Goal: Browse casually

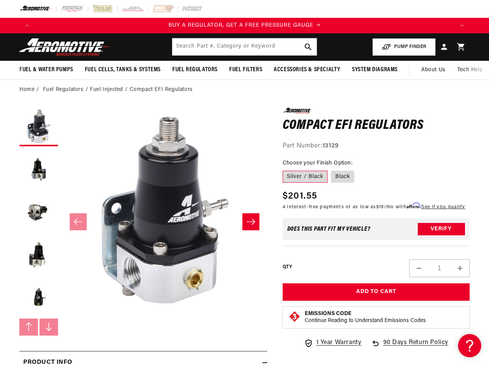
scroll to position [0, 419]
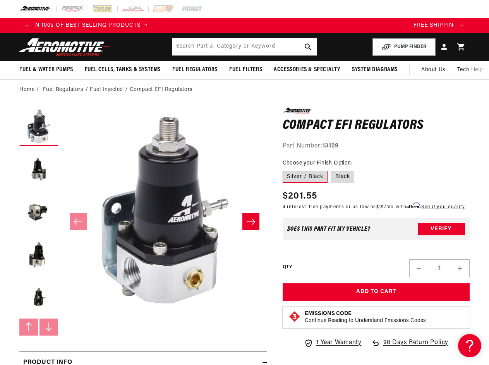
click at [62, 313] on button "Open media 1 in modal" at bounding box center [62, 313] width 0 height 0
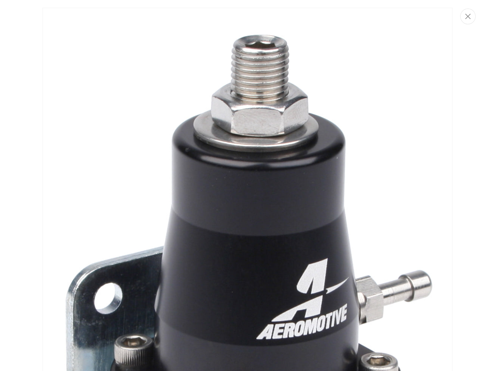
click at [27, 26] on div "Media gallery" at bounding box center [247, 185] width 495 height 371
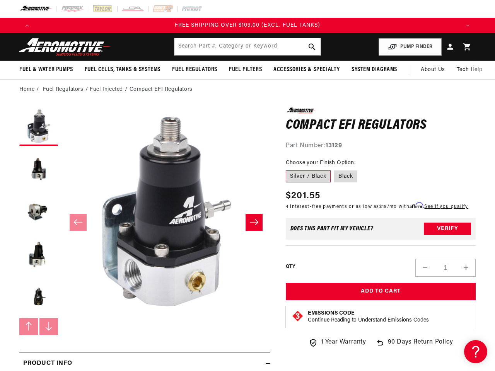
click at [466, 26] on icon "Translation missing: en.sections.announcements.next_announcement" at bounding box center [468, 25] width 4 height 2
click at [244, 47] on input "text" at bounding box center [248, 46] width 146 height 17
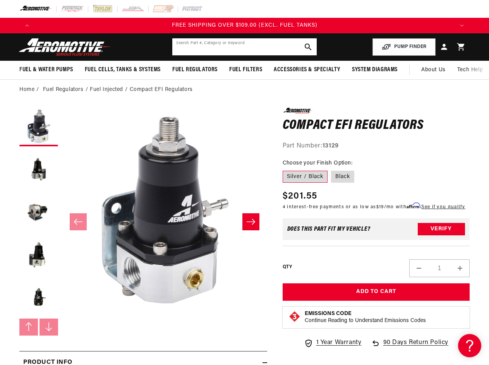
scroll to position [113, 0]
click at [404, 47] on button "PUMP FINDER" at bounding box center [403, 46] width 63 height 17
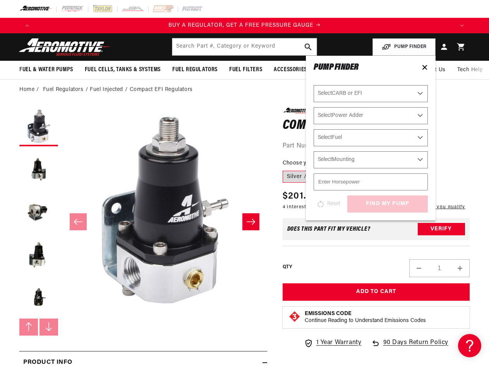
click at [46, 70] on span "Fuel & Water Pumps" at bounding box center [46, 70] width 54 height 8
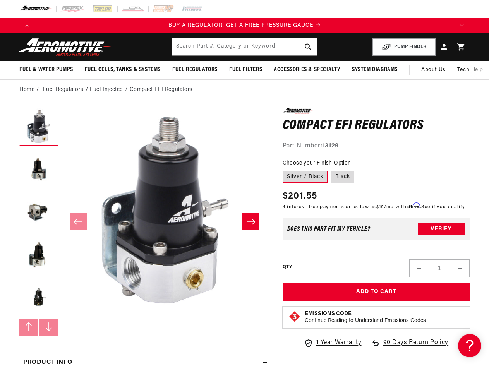
click at [123, 70] on span "Fuel Cells, Tanks & Systems" at bounding box center [123, 70] width 76 height 8
